Goal: Task Accomplishment & Management: Use online tool/utility

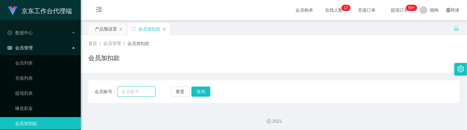
click at [143, 91] on input "text" at bounding box center [137, 92] width 38 height 10
paste input "Achee"
type input "Achee"
click at [198, 92] on button "查询" at bounding box center [203, 92] width 21 height 10
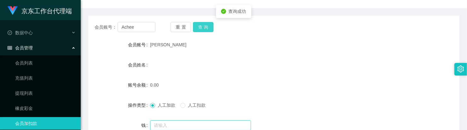
scroll to position [79, 0]
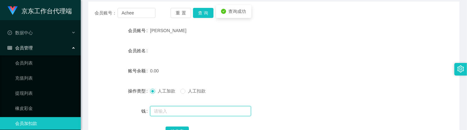
click at [168, 111] on input "text" at bounding box center [200, 111] width 101 height 10
type input "500"
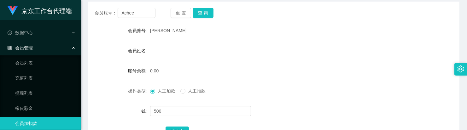
click at [177, 126] on div "确实定" at bounding box center [274, 131] width 217 height 13
click at [179, 128] on button "确实定" at bounding box center [177, 132] width 23 height 10
click at [280, 38] on form "会员账号 [PERSON_NAME] 会员姓名 账号余额 0.00 操作类型 人工加款 人工扣款 钱 确实定" at bounding box center [273, 81] width 371 height 114
